Goal: Transaction & Acquisition: Purchase product/service

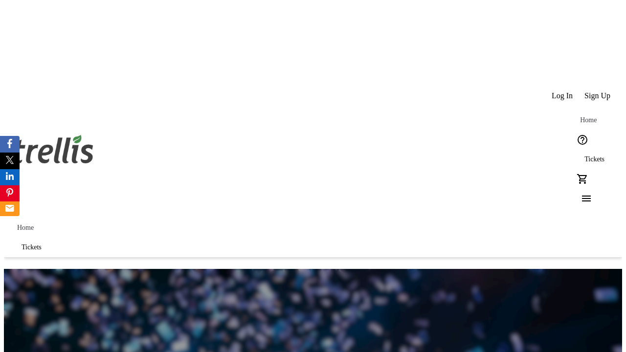
click at [584, 155] on span "Tickets" at bounding box center [594, 159] width 20 height 8
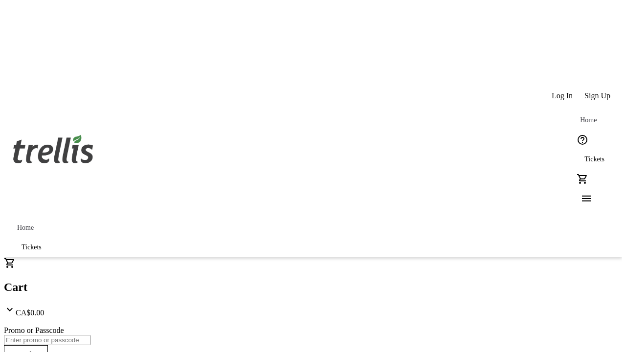
type input "1"
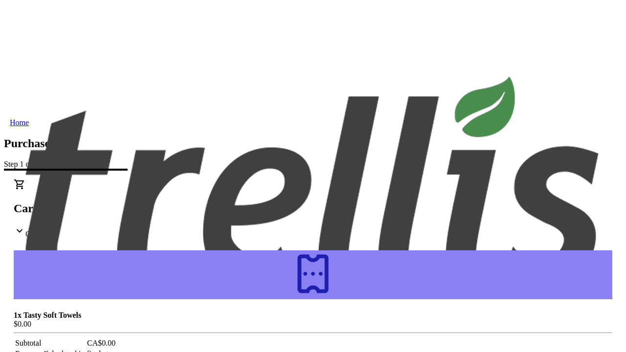
type input "[PERSON_NAME]"
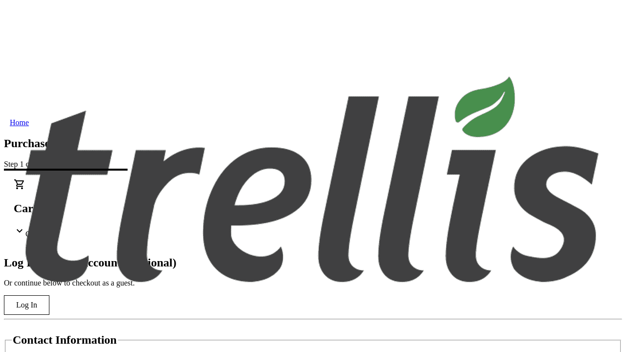
scroll to position [97, 0]
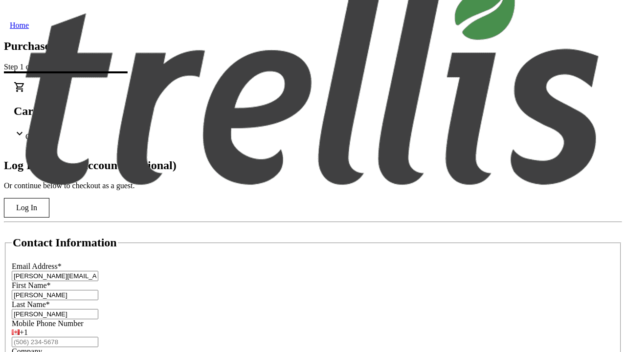
type input "[PERSON_NAME]"
